Goal: Task Accomplishment & Management: Complete application form

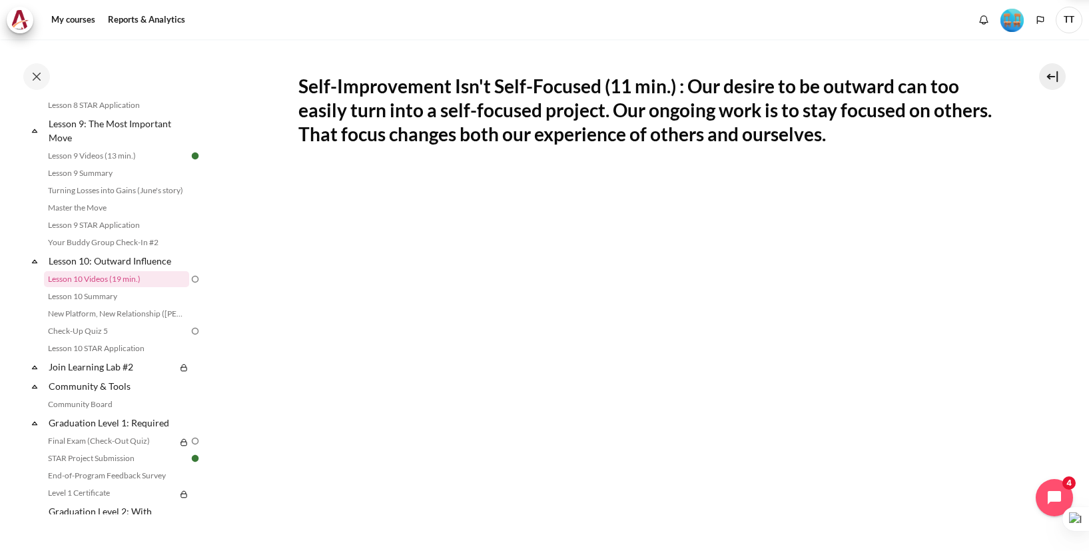
scroll to position [329, 0]
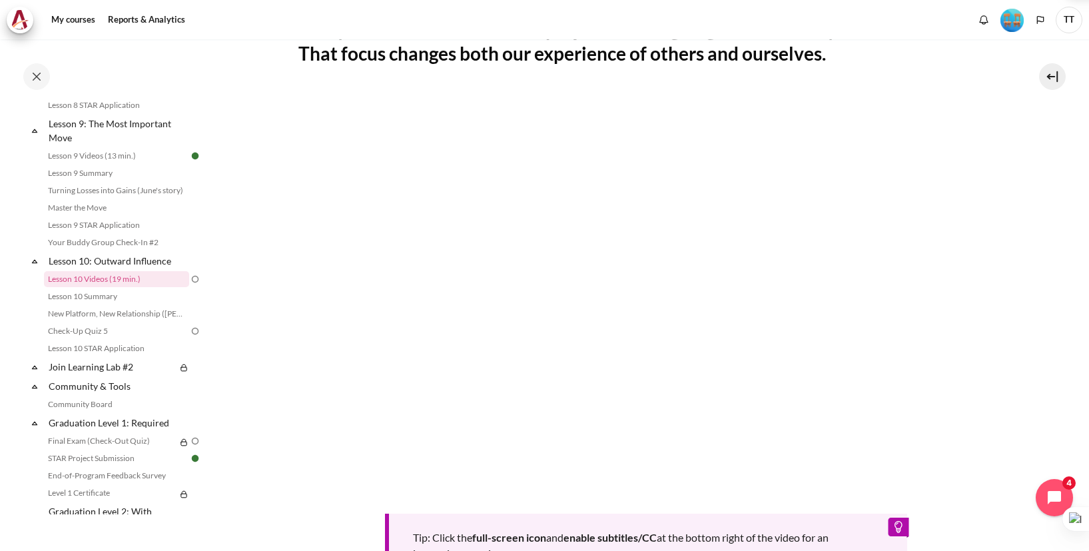
click at [1032, 260] on section "My courses OPO VN B2 Lesson 10: Outward Influence Lesson 10 Videos (19 min.) Le…" at bounding box center [646, 233] width 866 height 1046
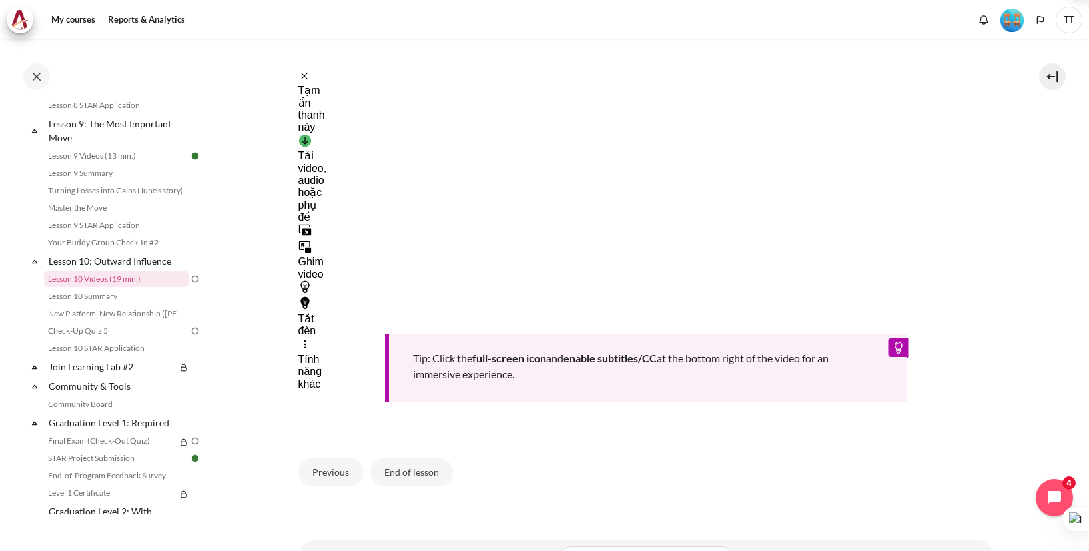
scroll to position [546, 0]
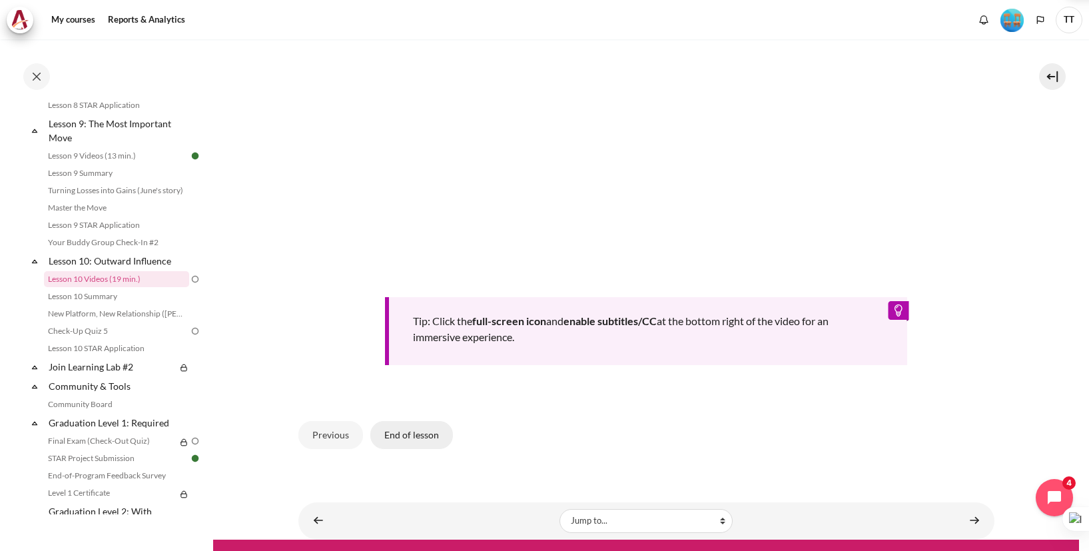
click at [418, 438] on button "End of lesson" at bounding box center [411, 435] width 83 height 28
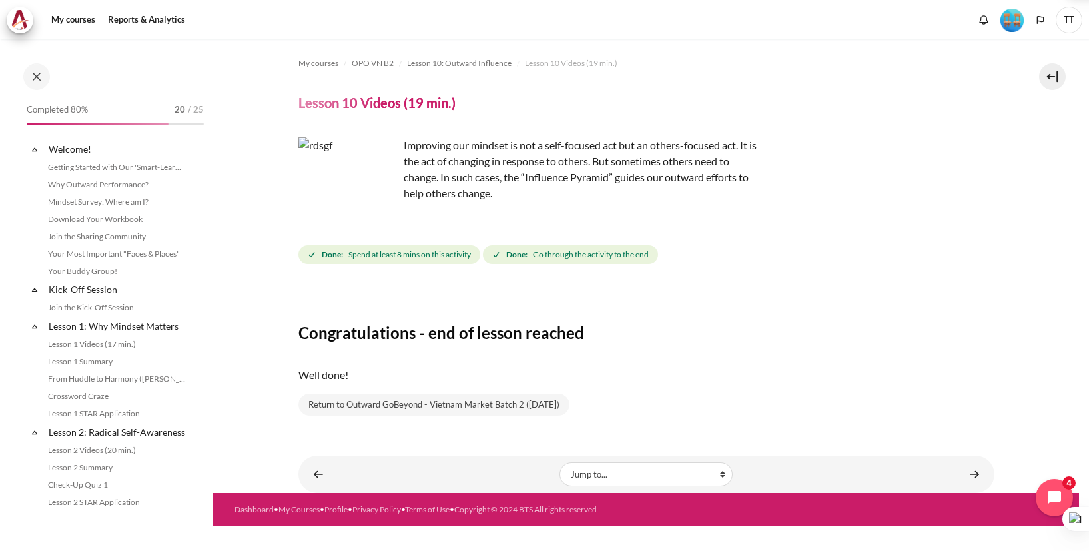
scroll to position [1114, 0]
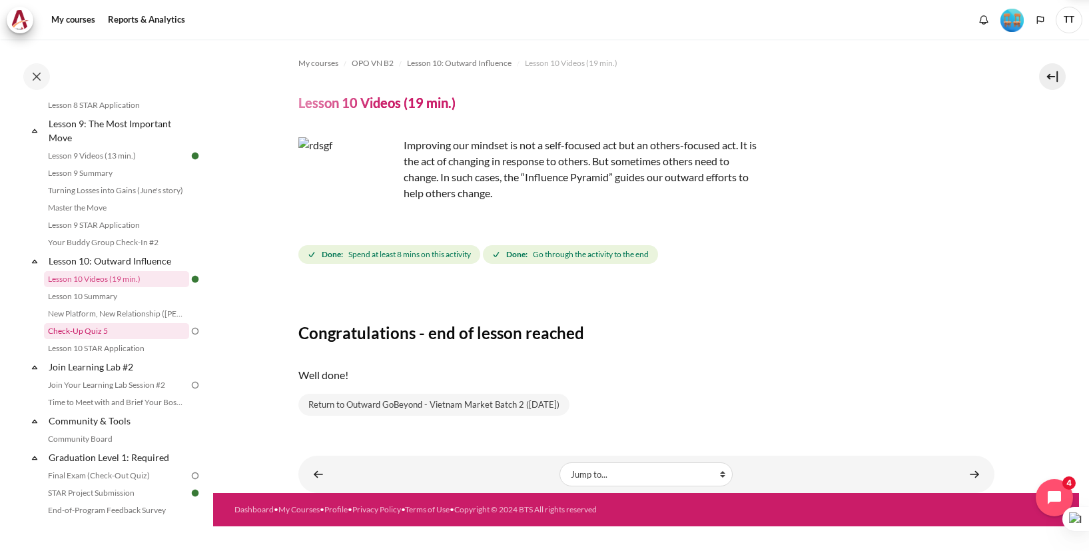
click at [120, 339] on link "Check-Up Quiz 5" at bounding box center [116, 331] width 145 height 16
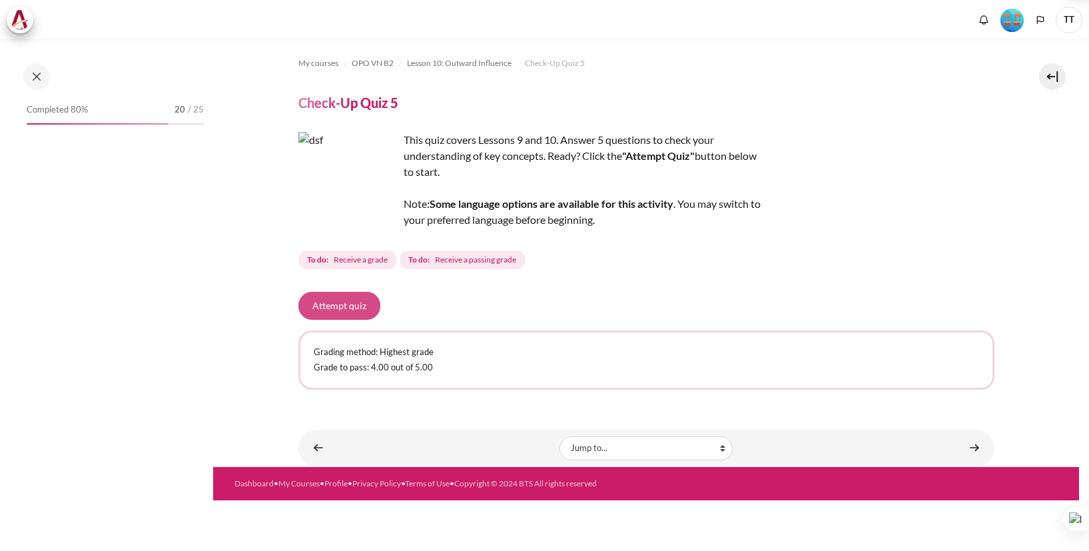
click at [342, 314] on button "Attempt quiz" at bounding box center [339, 306] width 82 height 28
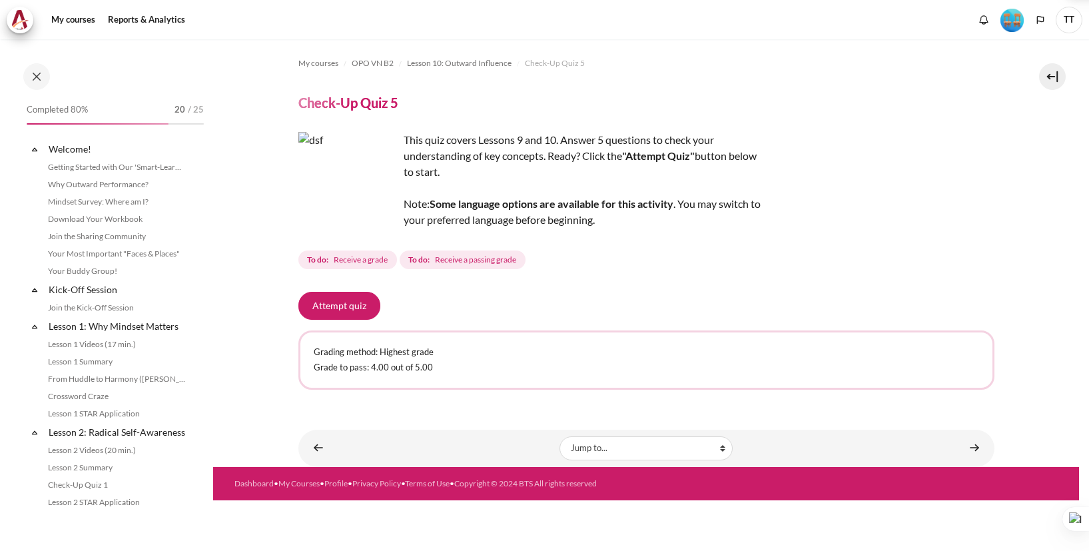
scroll to position [1166, 0]
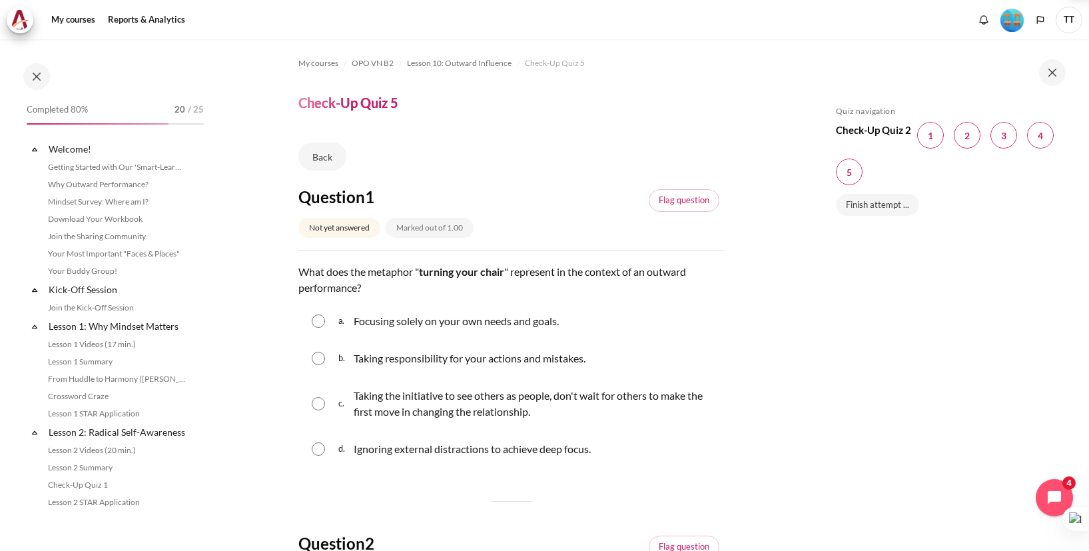
scroll to position [1166, 0]
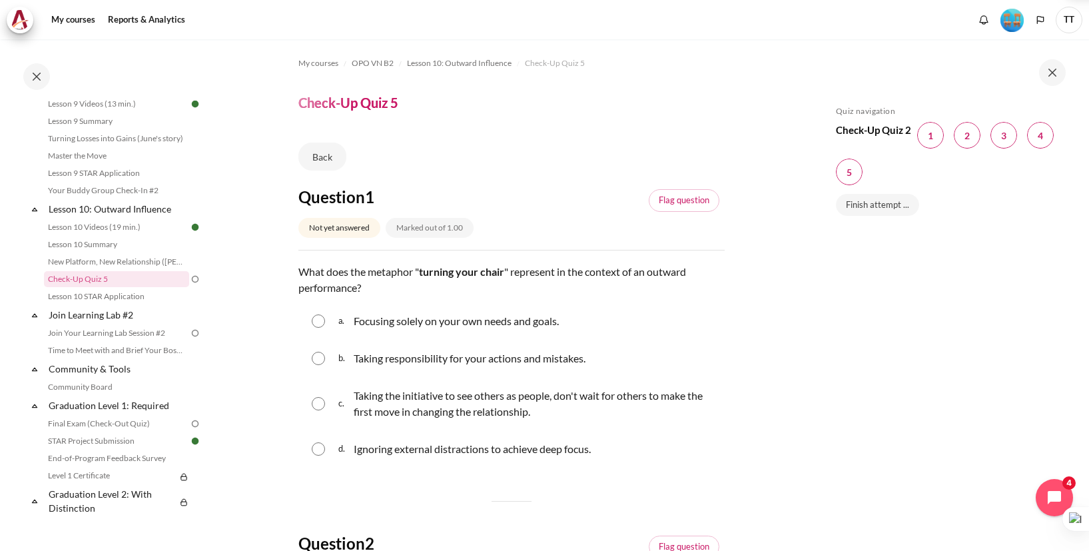
click at [400, 274] on span "What does the metaphor " turning your chair " represent in the context of an ou…" at bounding box center [492, 279] width 388 height 29
click at [706, 345] on div "b. Taking responsibility for your actions and mistakes." at bounding box center [511, 358] width 426 height 35
click at [526, 402] on p "Taking the initiative to see others as people, don't wait for others to make th…" at bounding box center [536, 404] width 364 height 32
radio input "true"
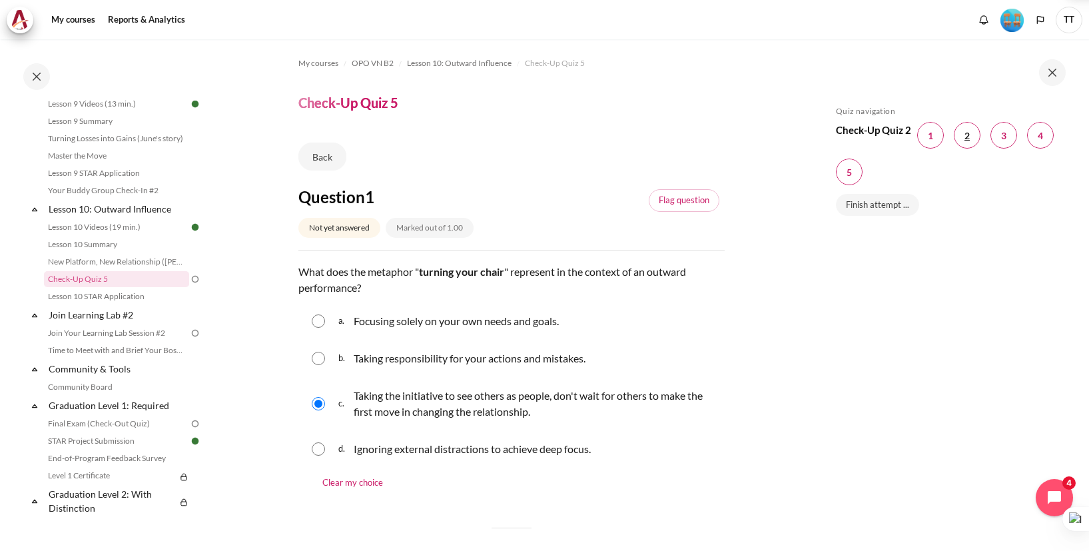
click at [964, 125] on span "Blocks" at bounding box center [967, 135] width 27 height 27
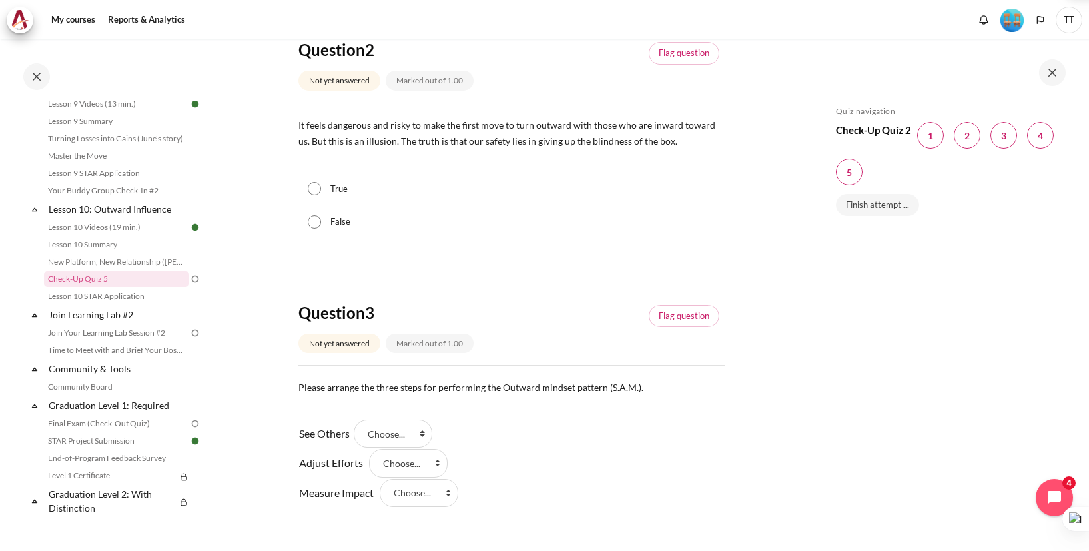
click at [313, 194] on input "True" at bounding box center [314, 188] width 13 height 13
radio input "true"
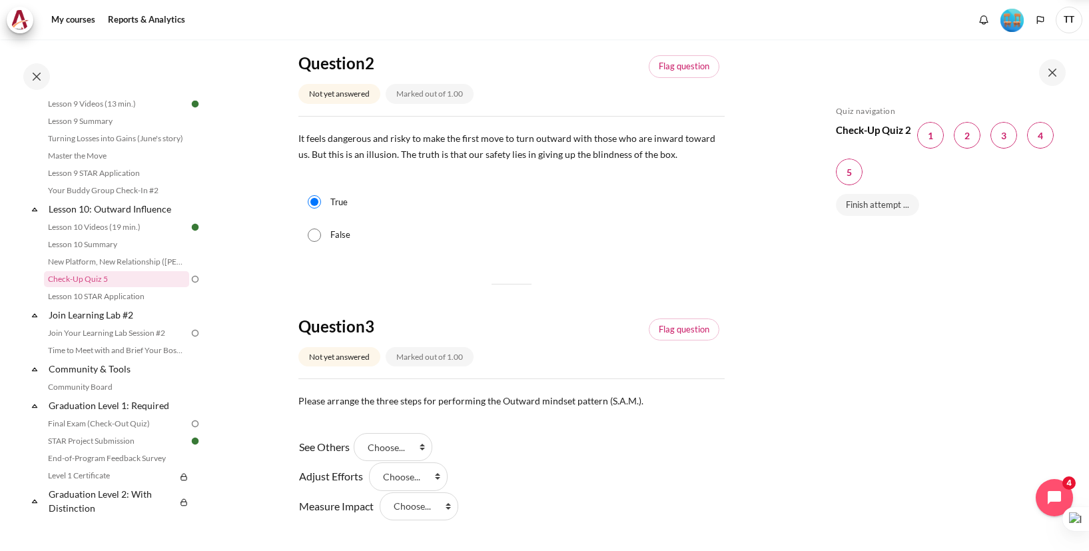
scroll to position [713, 0]
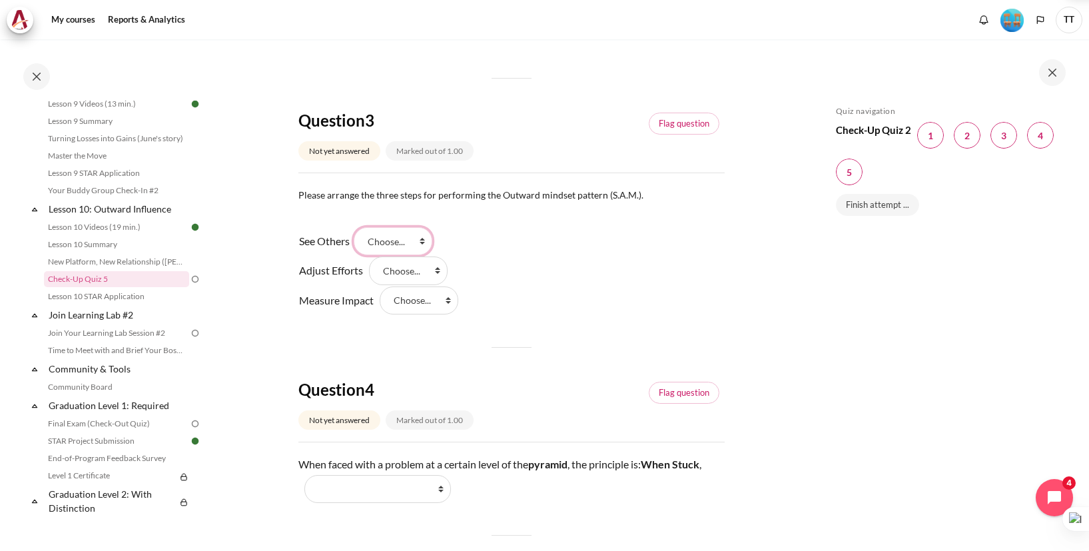
click at [412, 248] on select "Choose... Step 2 Step 1 Step 3" at bounding box center [393, 241] width 79 height 28
select select "2"
click at [426, 274] on select "Choose... Step 2 Step 1 Step 3" at bounding box center [408, 270] width 79 height 28
select select "1"
click at [418, 302] on select "Choose... Step 2 Step 1 Step 3" at bounding box center [419, 300] width 79 height 28
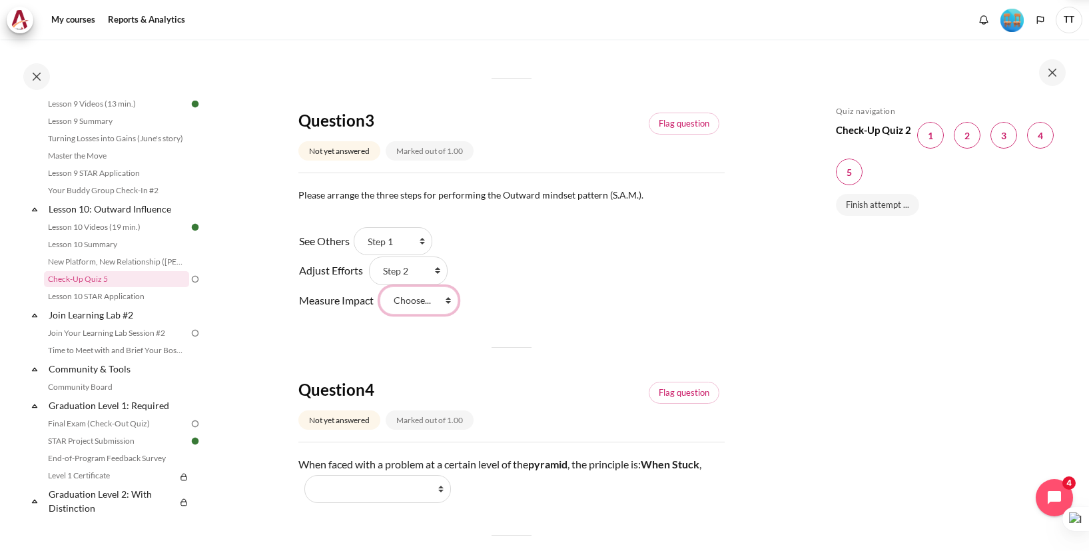
select select "3"
click at [418, 246] on select "Choose... Step 2 Step 1 Step 3" at bounding box center [393, 241] width 79 height 28
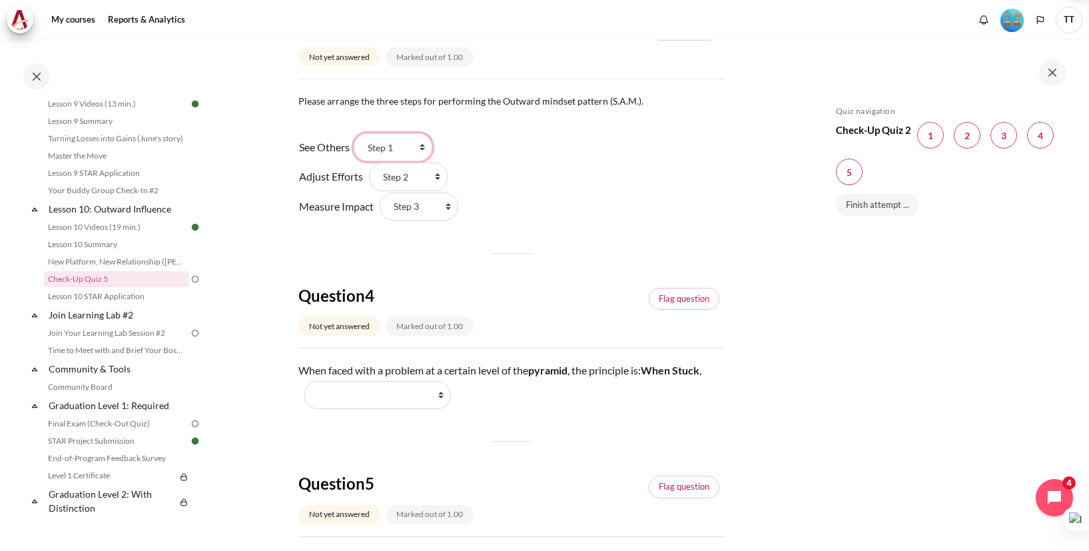
scroll to position [815, 0]
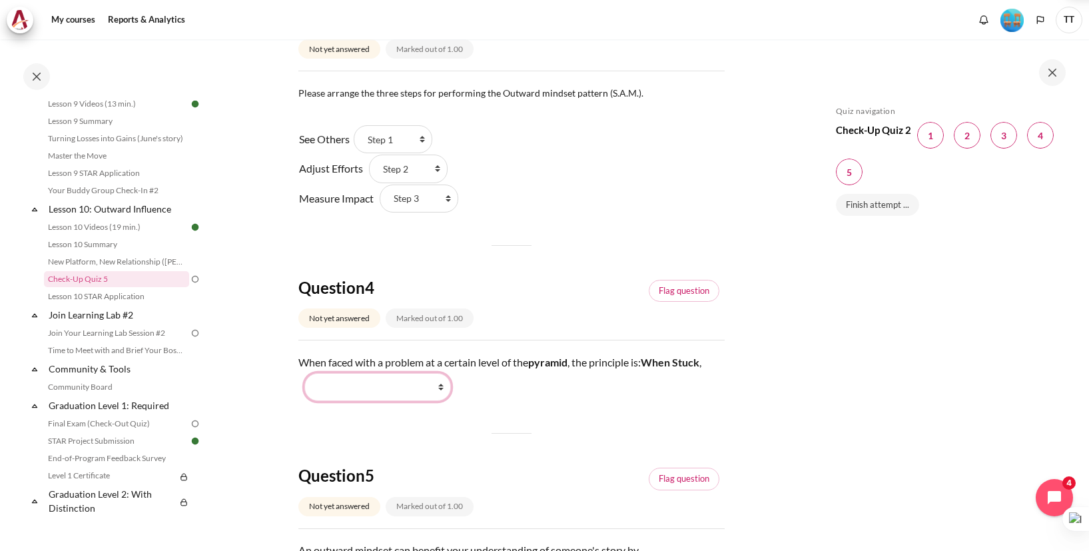
click at [439, 396] on select "Work Harder Go Higher Go Lower Stay Put" at bounding box center [377, 387] width 147 height 28
select select "3"
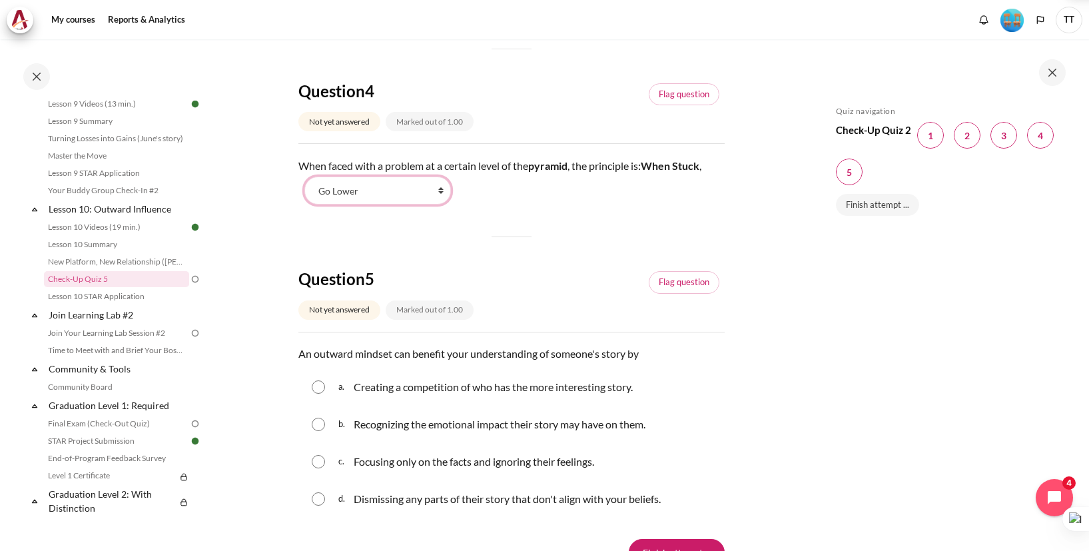
scroll to position [1114, 0]
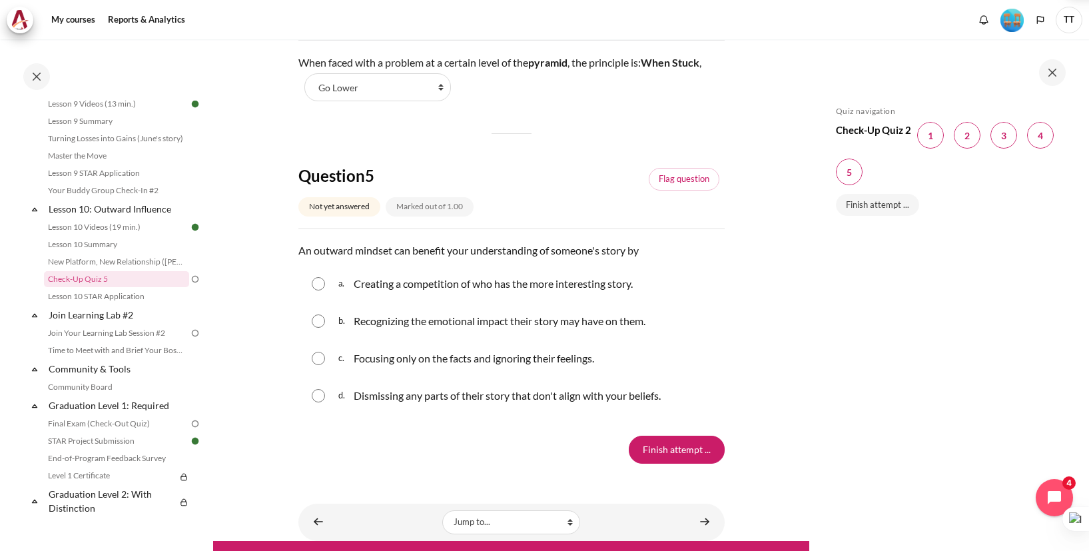
click at [538, 328] on p "Recognizing the emotional impact their story may have on them." at bounding box center [500, 321] width 292 height 16
radio input "true"
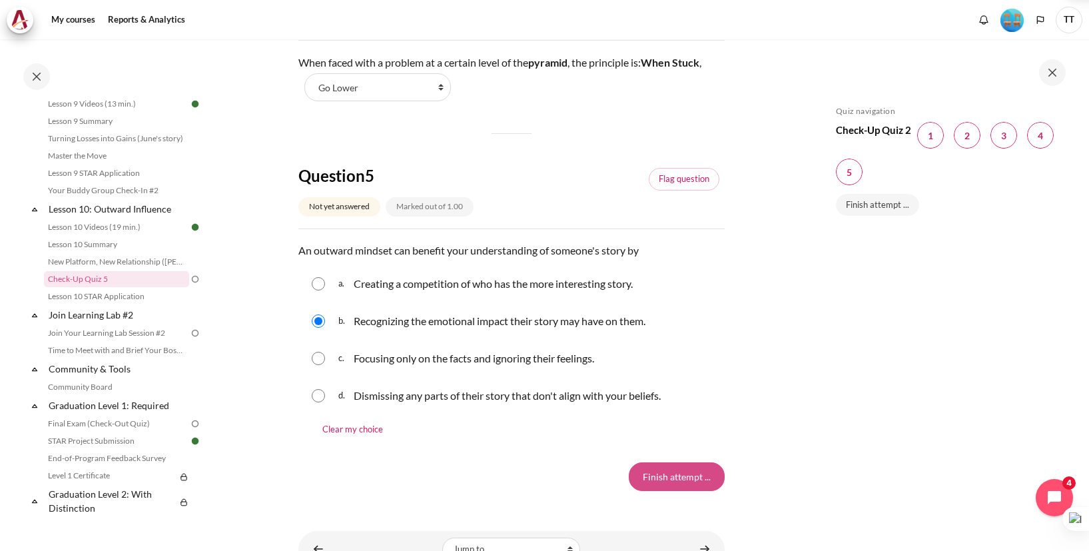
click at [662, 485] on input "Finish attempt ..." at bounding box center [677, 476] width 96 height 28
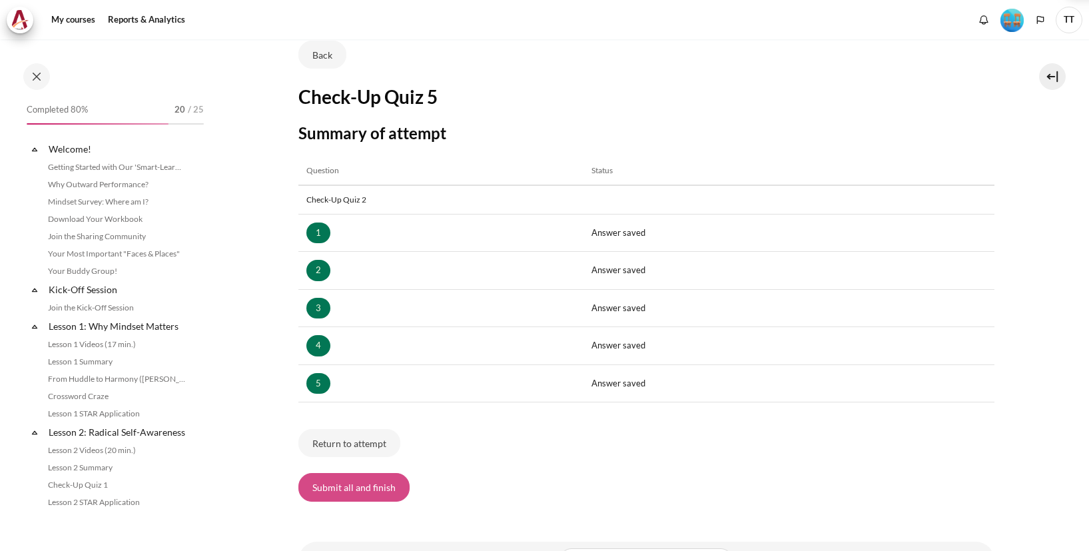
scroll to position [1166, 0]
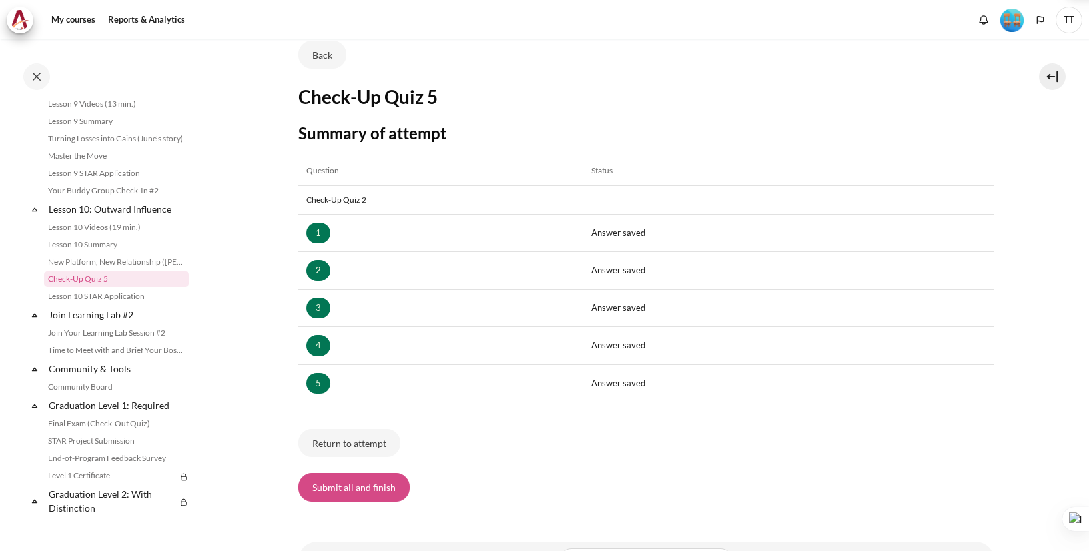
click at [375, 495] on button "Submit all and finish" at bounding box center [353, 487] width 111 height 28
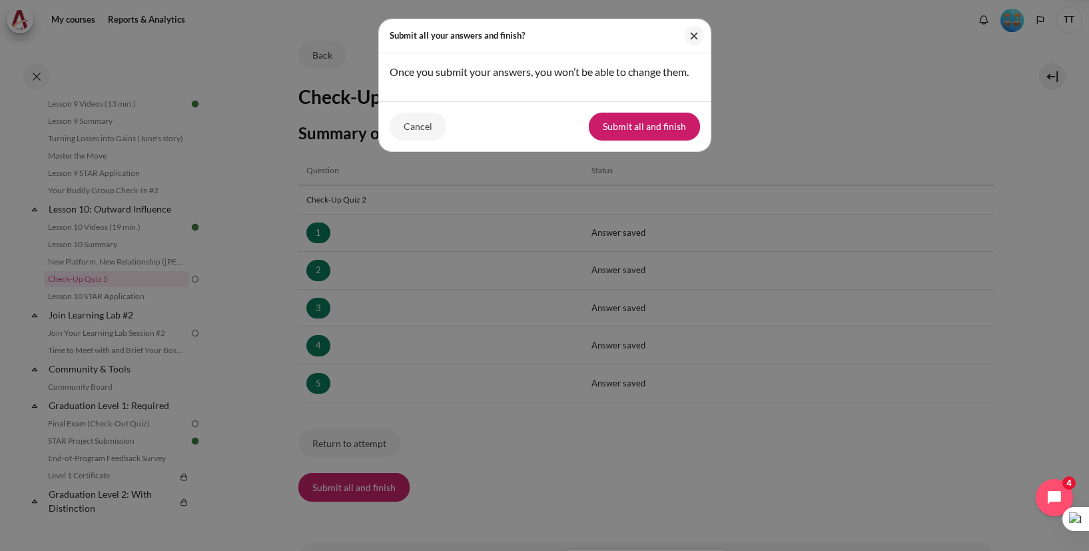
click at [647, 115] on button "Submit all and finish" at bounding box center [644, 127] width 111 height 28
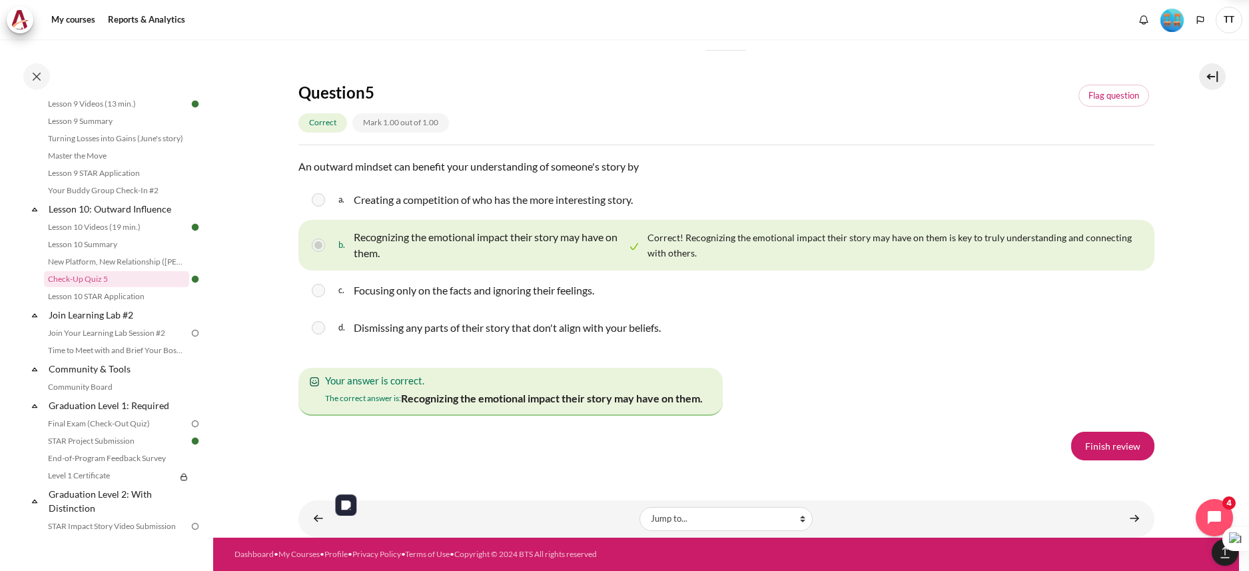
scroll to position [2403, 0]
click at [1088, 452] on link "Finish review" at bounding box center [1112, 446] width 83 height 28
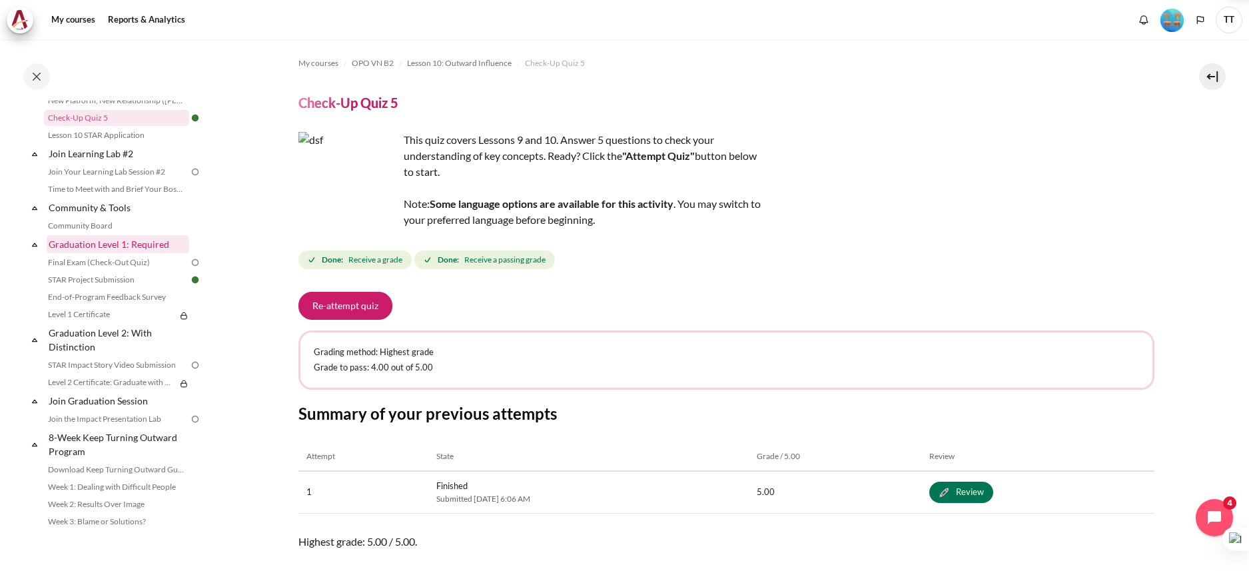
scroll to position [1222, 0]
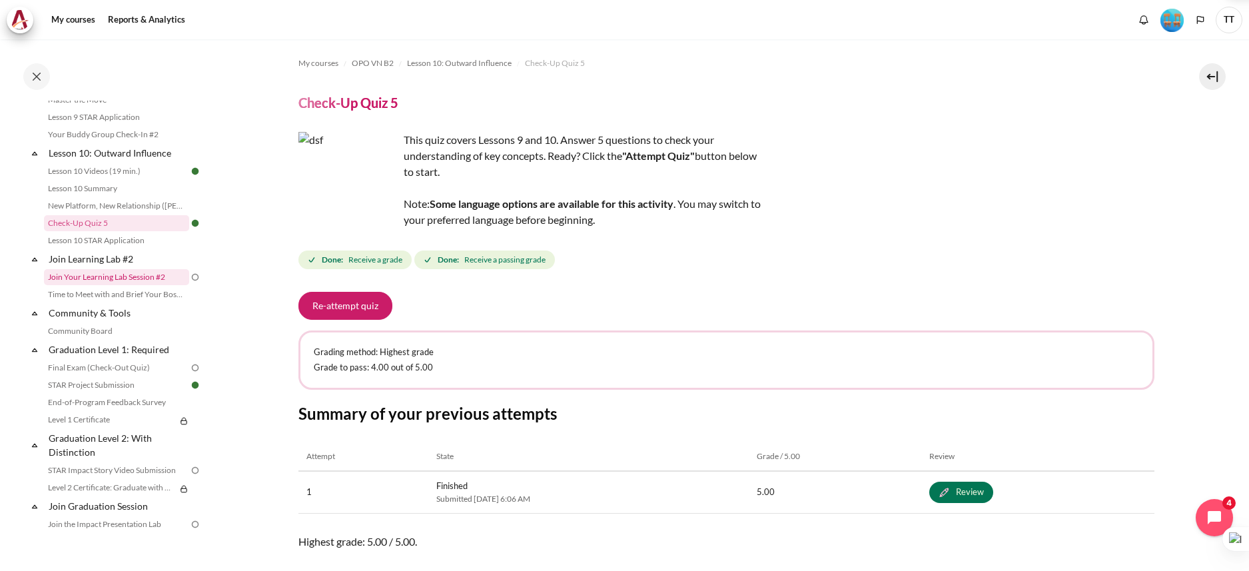
click at [121, 285] on link "Join Your Learning Lab Session #2" at bounding box center [116, 277] width 145 height 16
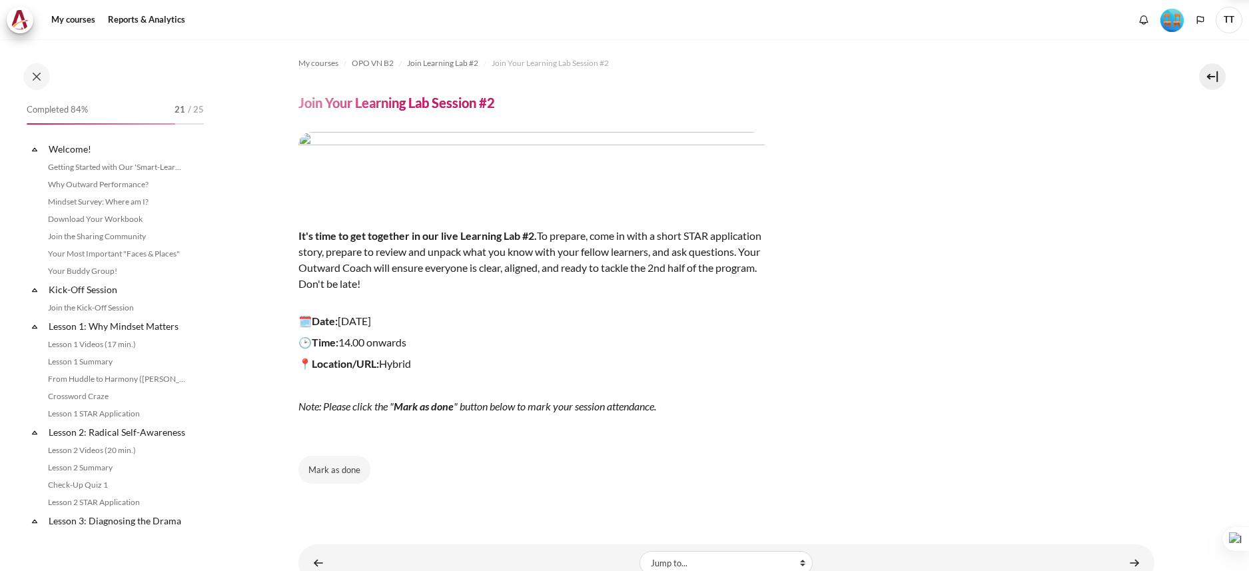
scroll to position [1210, 0]
